Goal: Navigation & Orientation: Find specific page/section

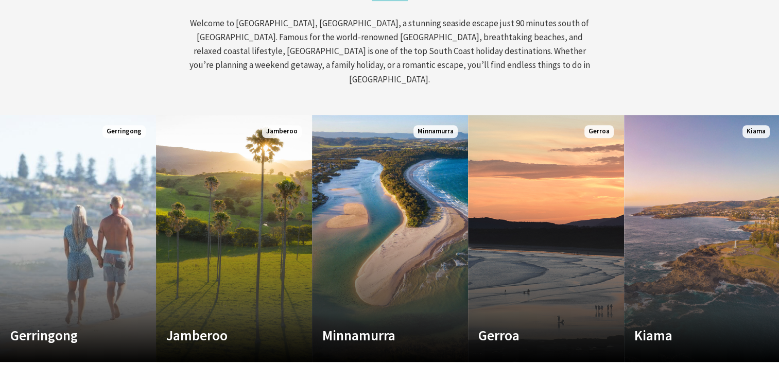
scroll to position [494, 0]
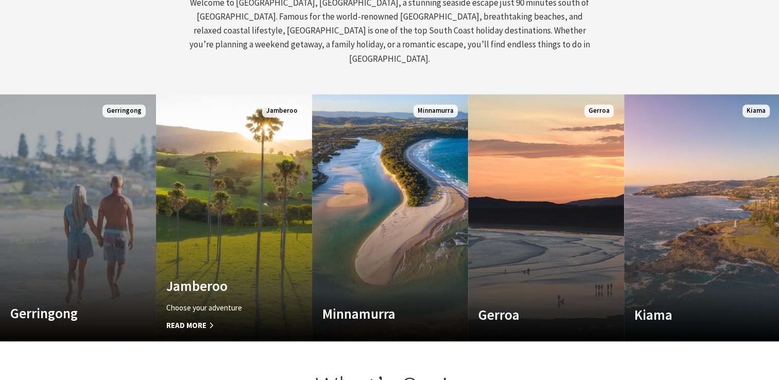
drag, startPoint x: 269, startPoint y: 80, endPoint x: 52, endPoint y: 222, distance: 259.7
click at [52, 222] on div "Custom Image Used Gerringong A breath of fresh air Read More Gerringong Custom …" at bounding box center [390, 217] width 780 height 247
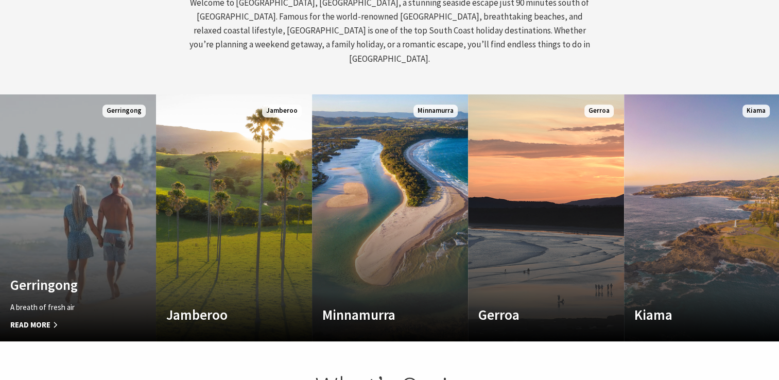
click at [62, 238] on link "Custom Image Used Gerringong A breath of fresh air Read More Gerringong" at bounding box center [78, 217] width 156 height 247
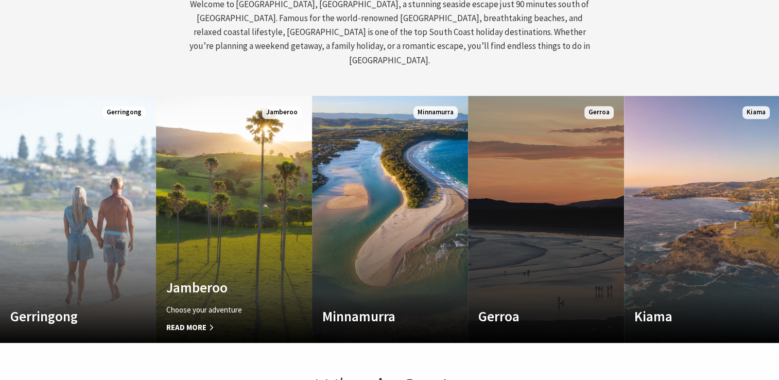
scroll to position [174, 787]
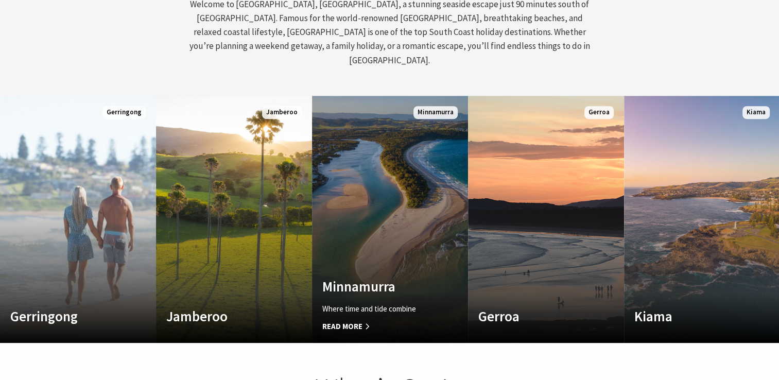
click at [390, 249] on link "Custom Image Used [GEOGRAPHIC_DATA] Where time and tide combine Read More [GEOG…" at bounding box center [390, 219] width 156 height 247
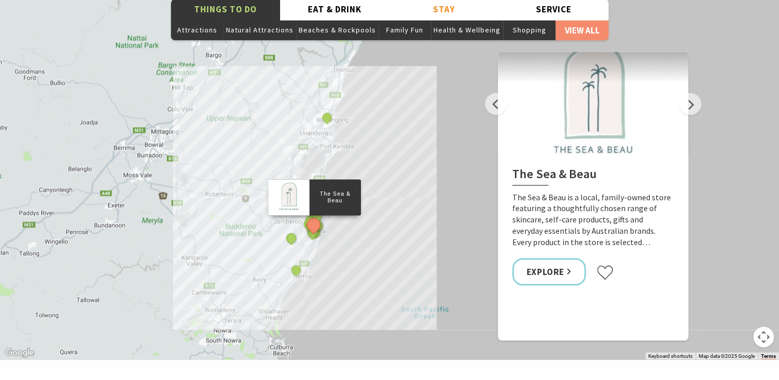
scroll to position [1710, 0]
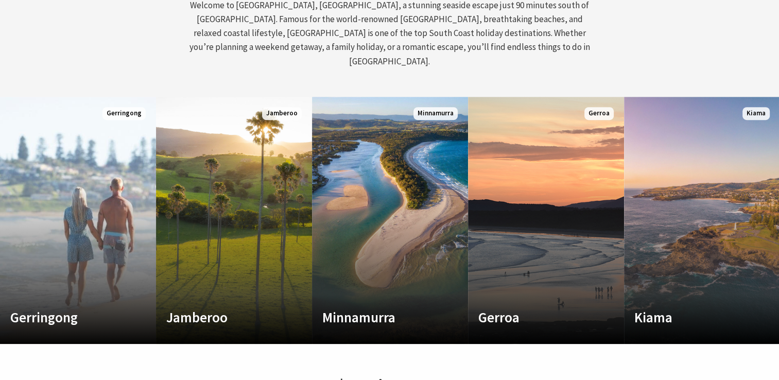
scroll to position [186, 787]
